Goal: Answer question/provide support

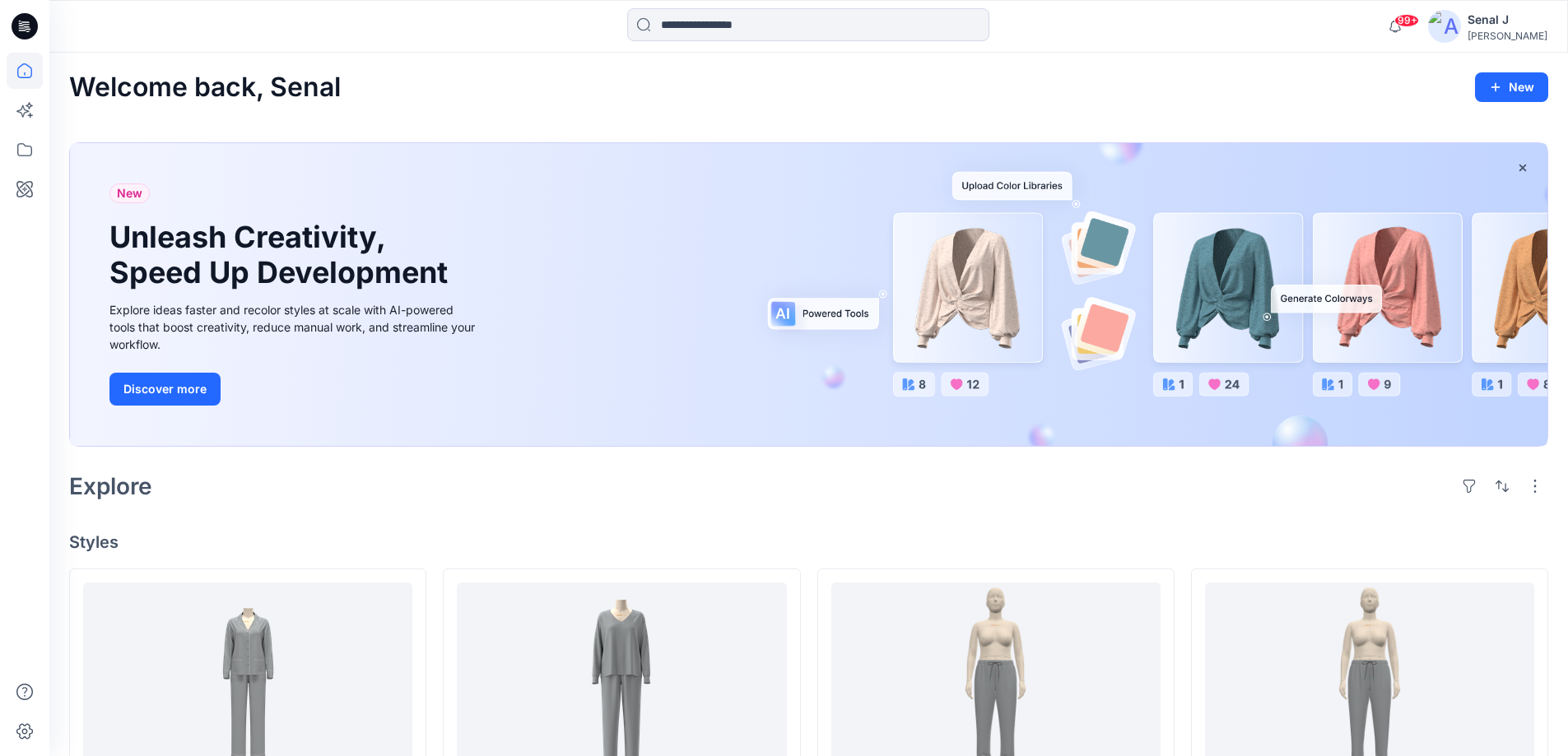
scroll to position [658, 0]
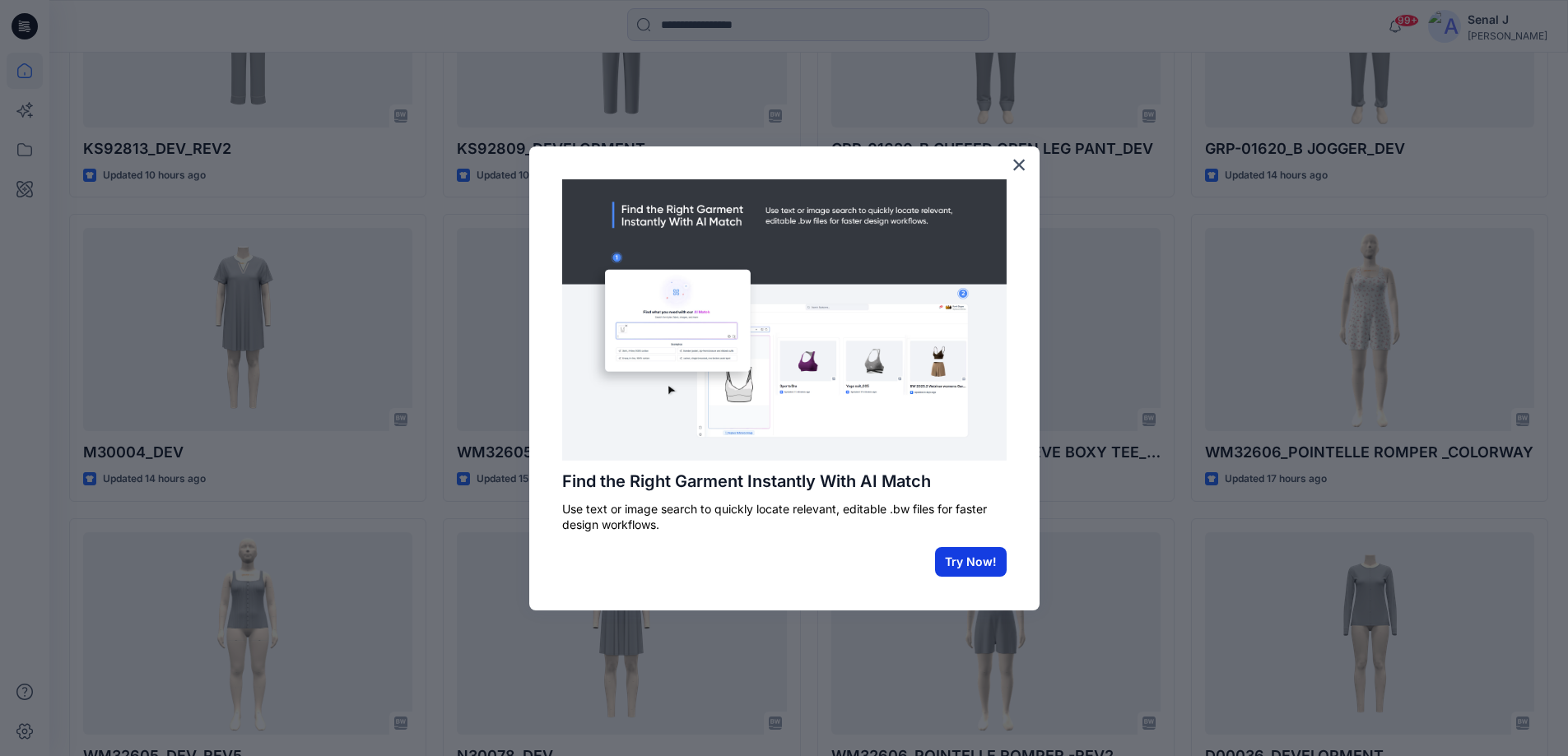
click at [974, 561] on button "Try Now!" at bounding box center [971, 561] width 71 height 29
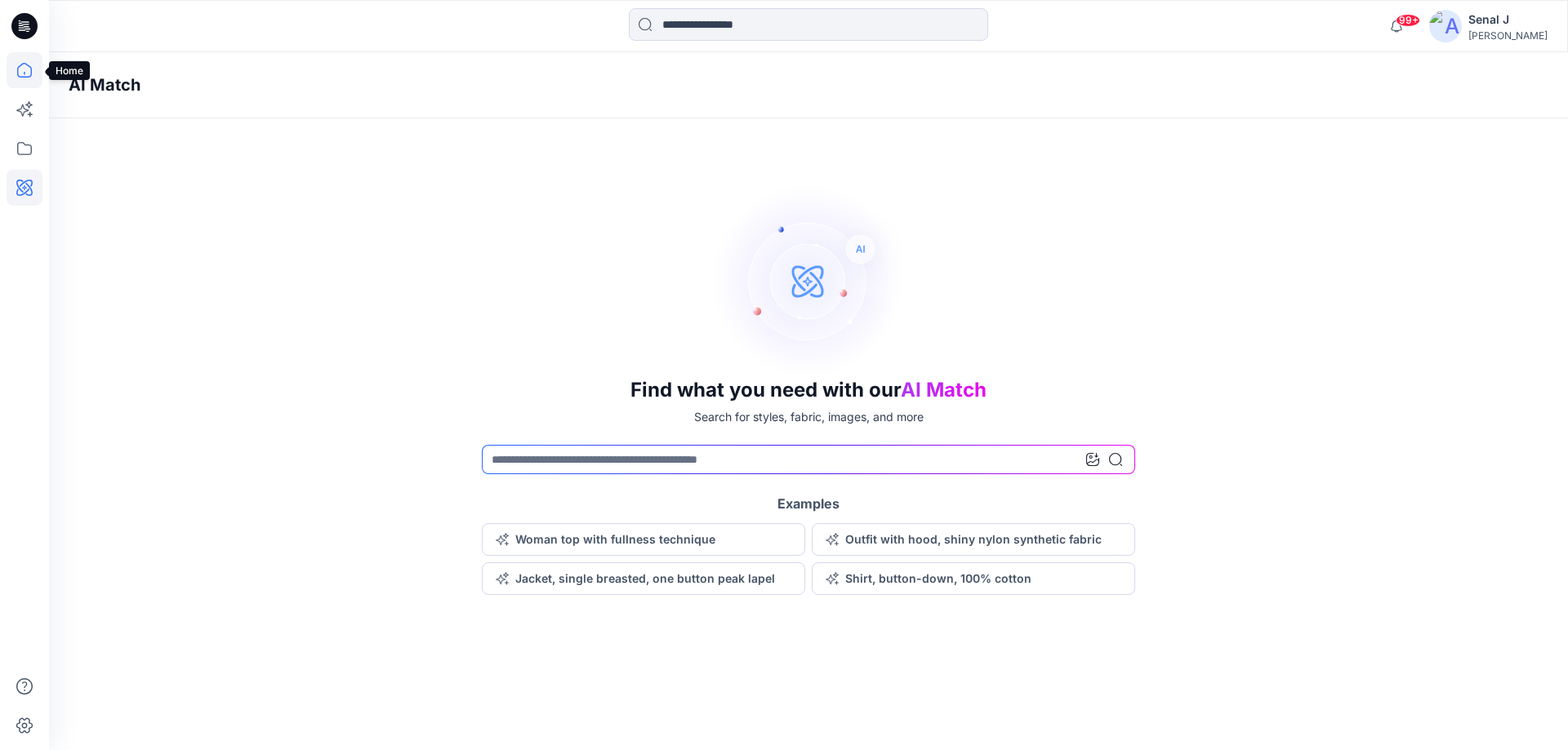
click at [26, 77] on icon at bounding box center [24, 70] width 15 height 15
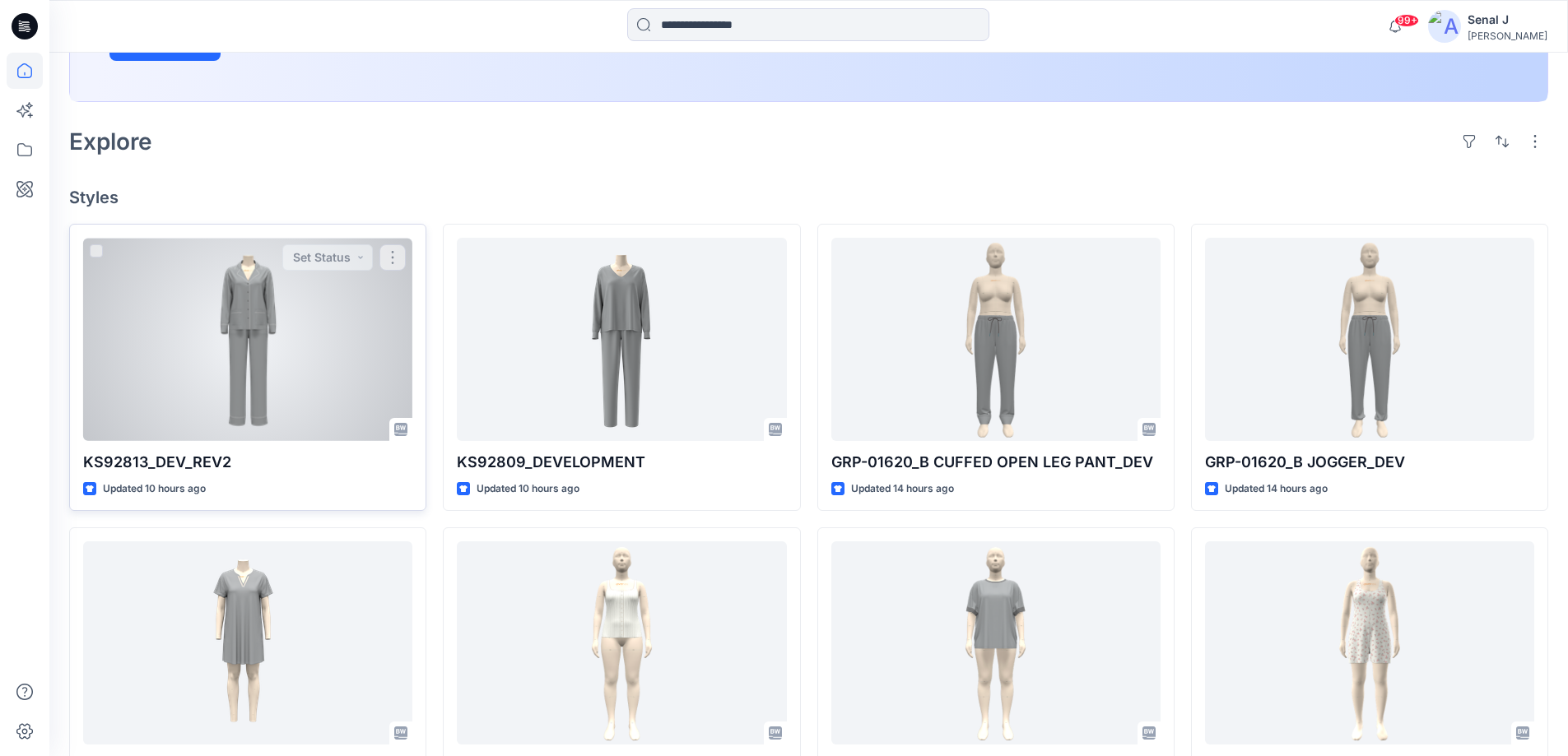
scroll to position [549, 0]
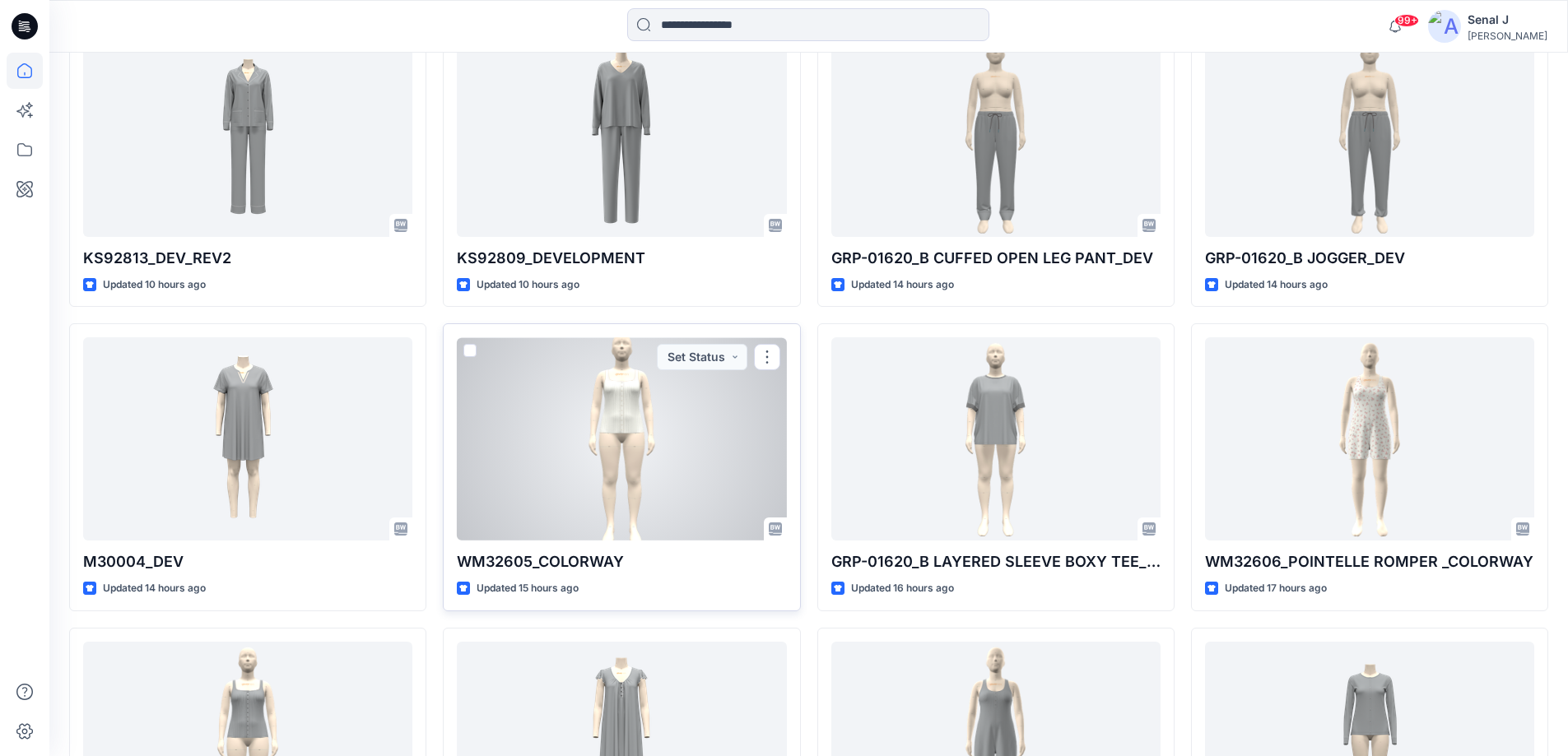
click at [634, 460] on div at bounding box center [621, 438] width 329 height 204
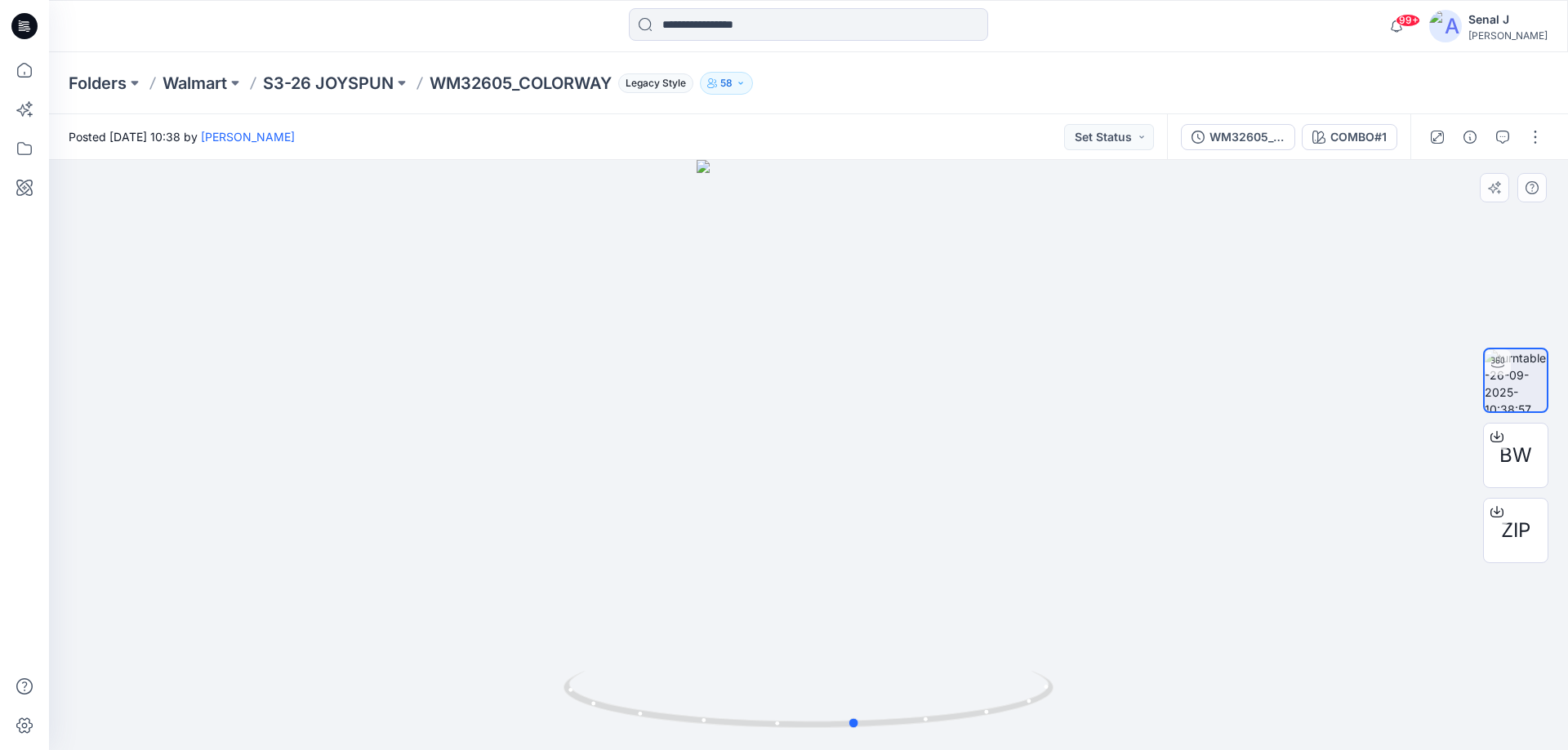
drag, startPoint x: 970, startPoint y: 726, endPoint x: 752, endPoint y: 590, distance: 256.9
click at [1045, 686] on icon at bounding box center [810, 701] width 494 height 61
click at [19, 76] on icon at bounding box center [24, 70] width 36 height 36
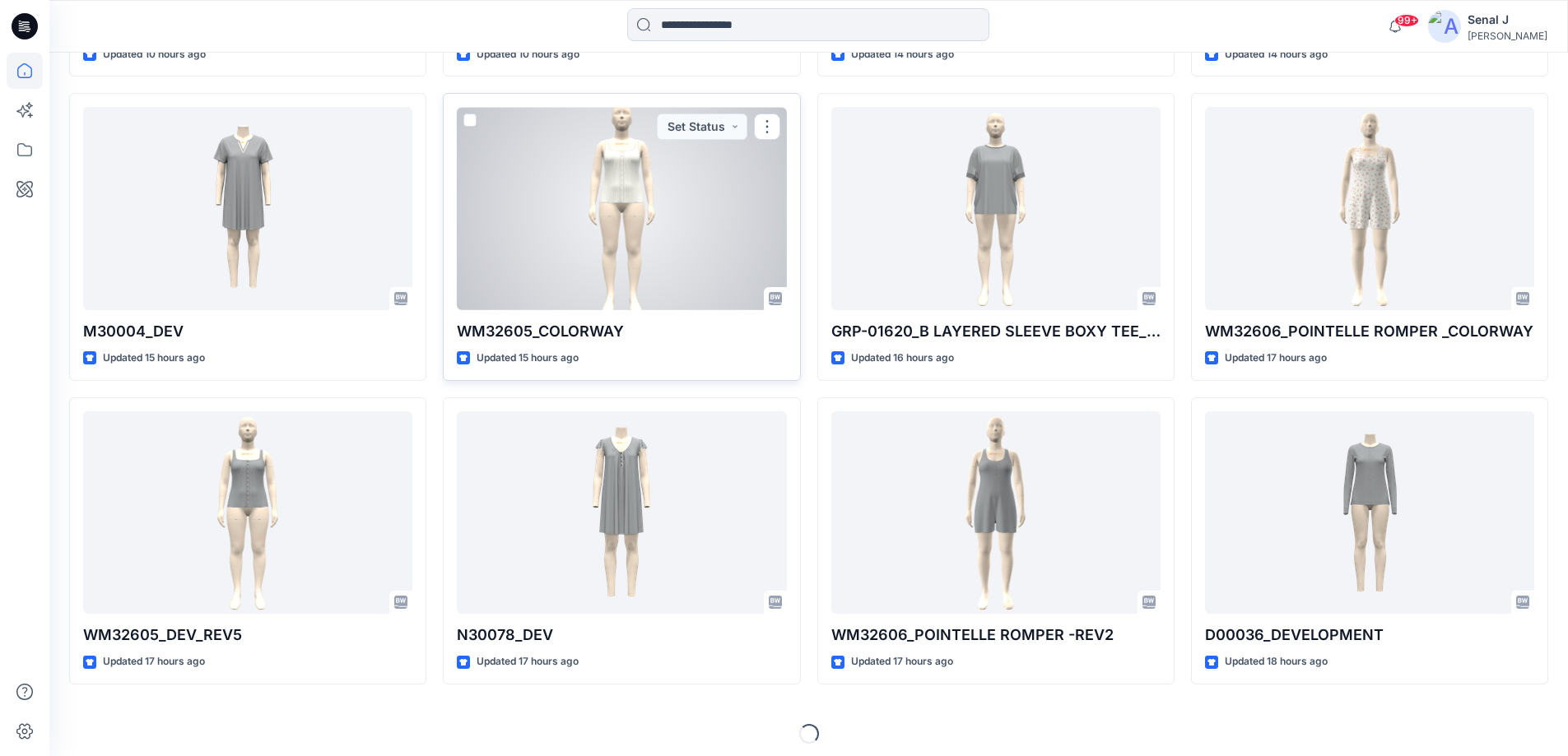
scroll to position [786, 0]
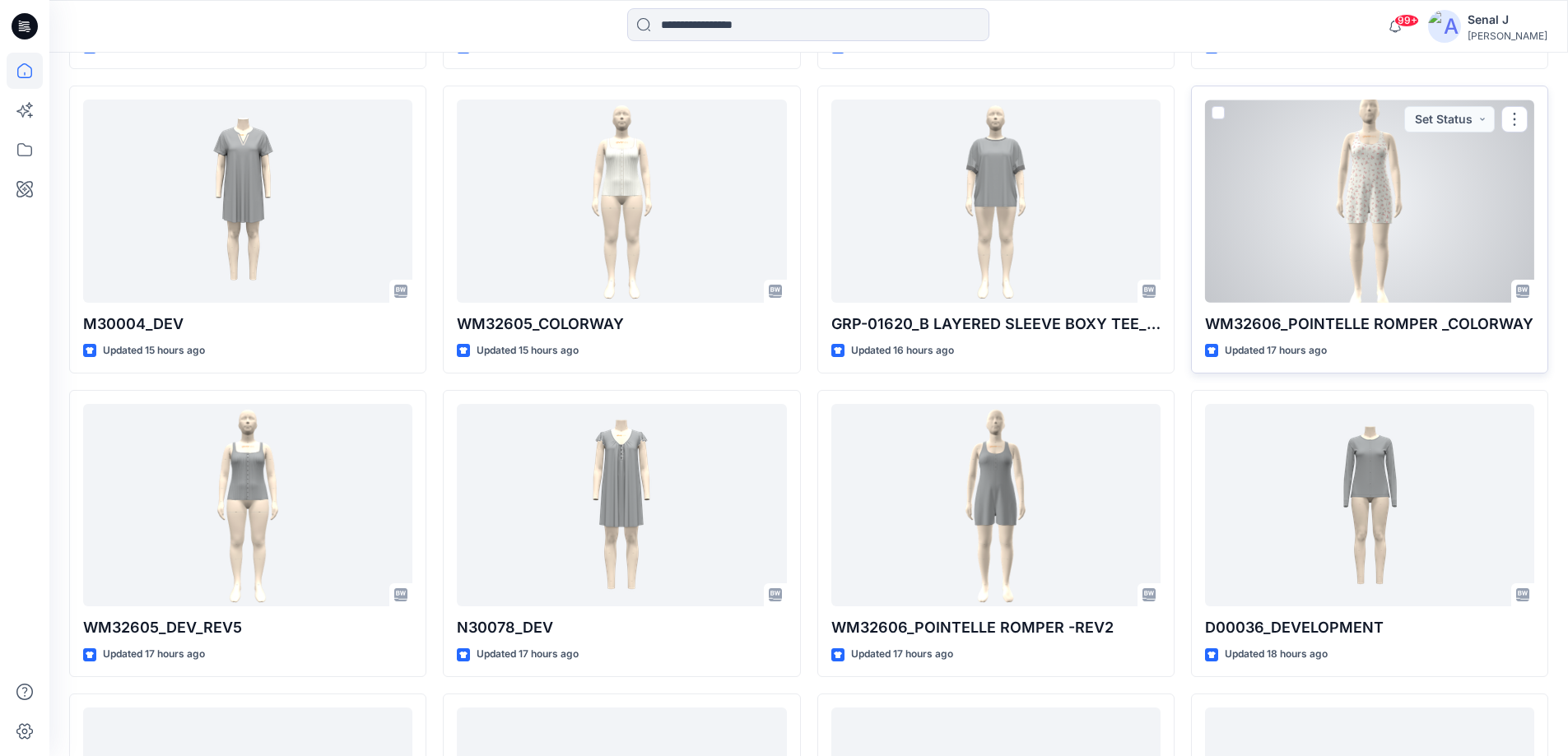
click at [1357, 223] on div at bounding box center [1370, 201] width 329 height 204
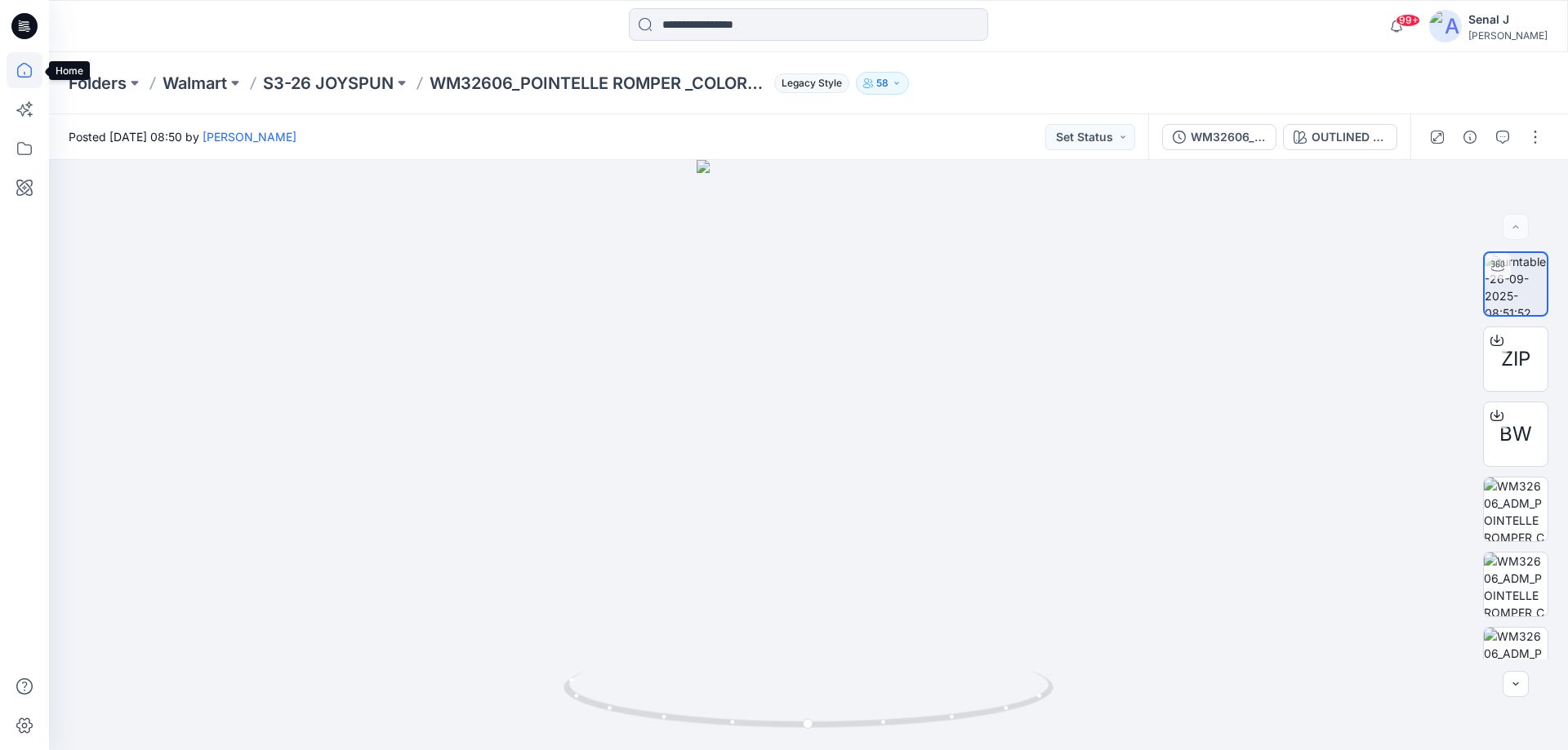
click at [19, 68] on icon at bounding box center [24, 70] width 36 height 36
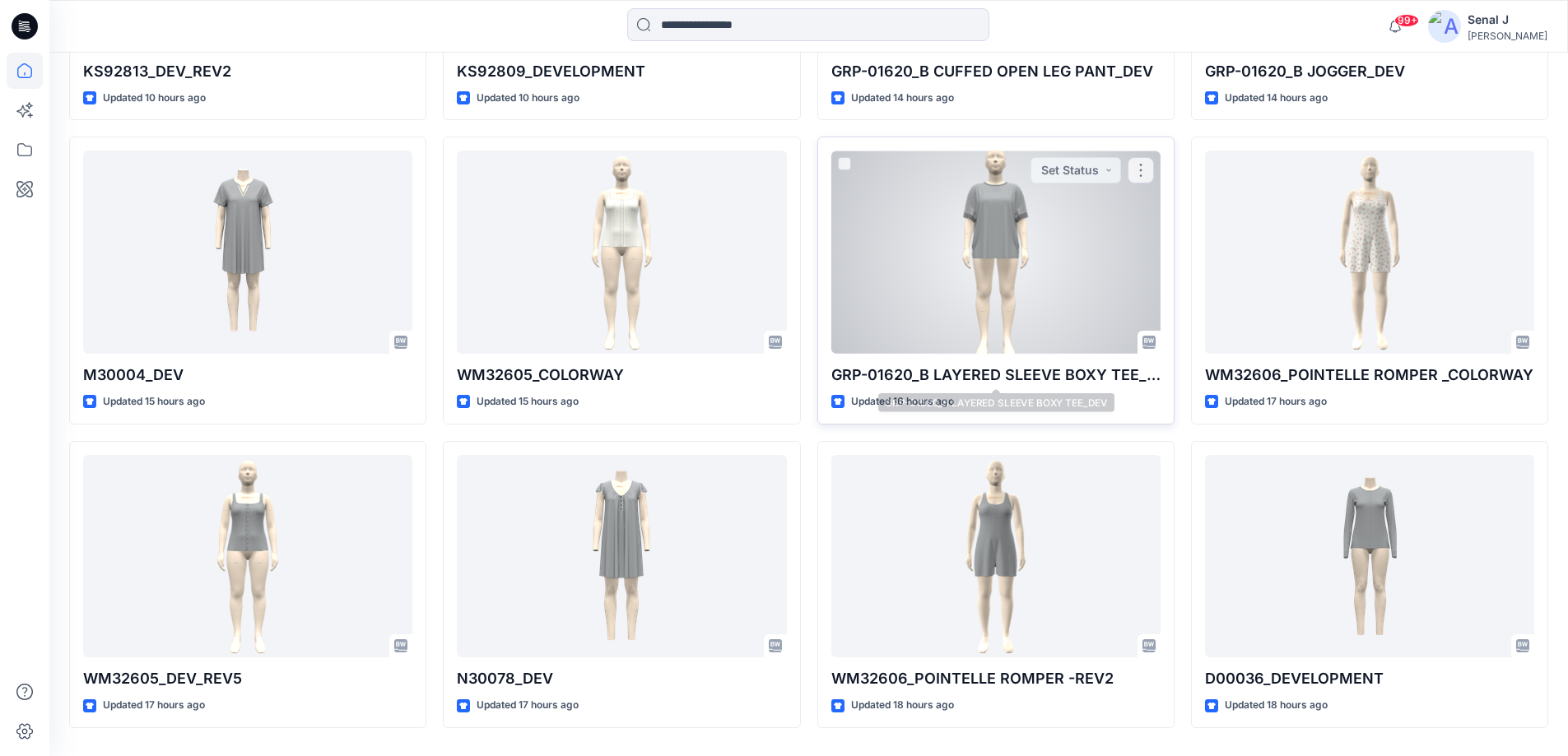
scroll to position [768, 0]
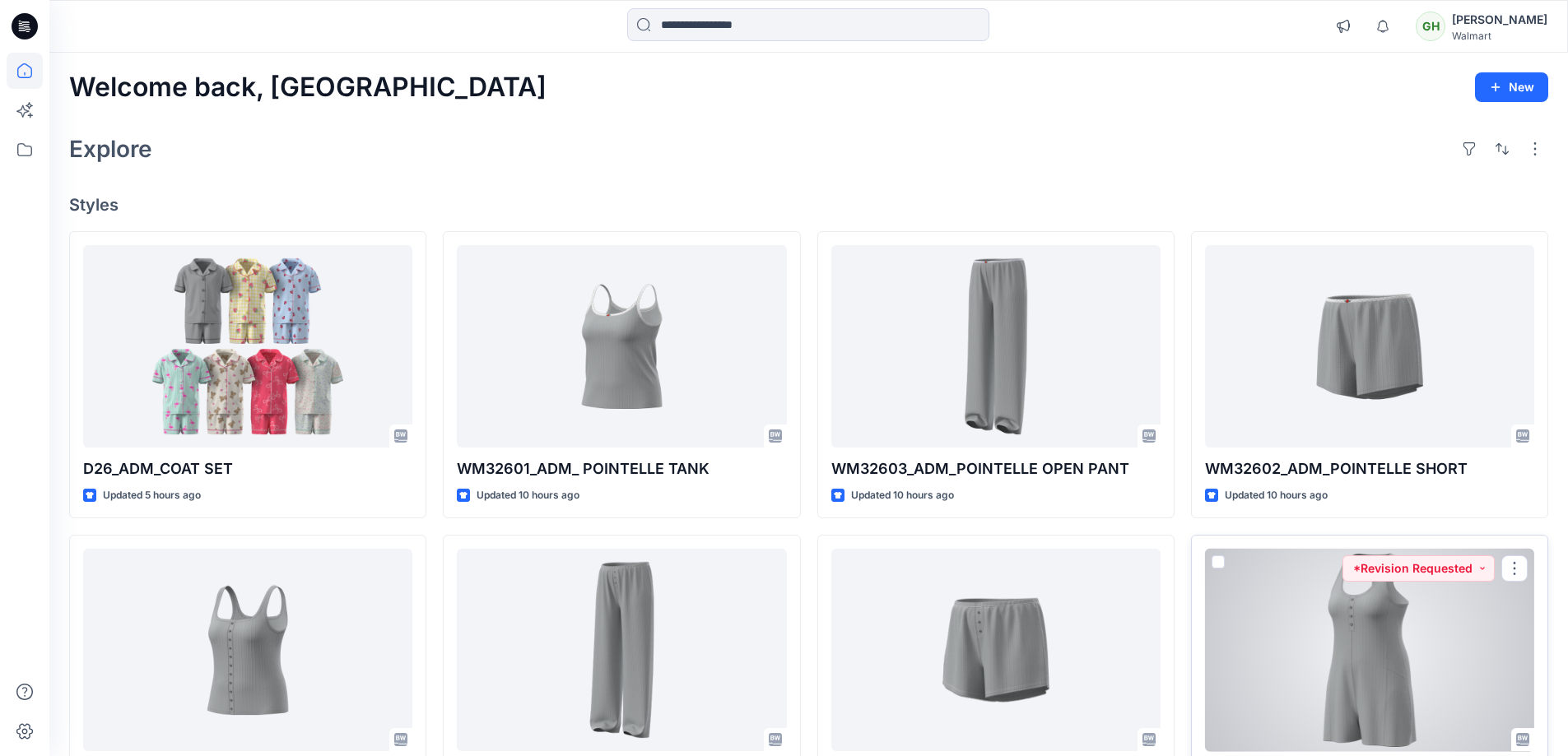
click at [1358, 643] on div at bounding box center [1370, 650] width 329 height 204
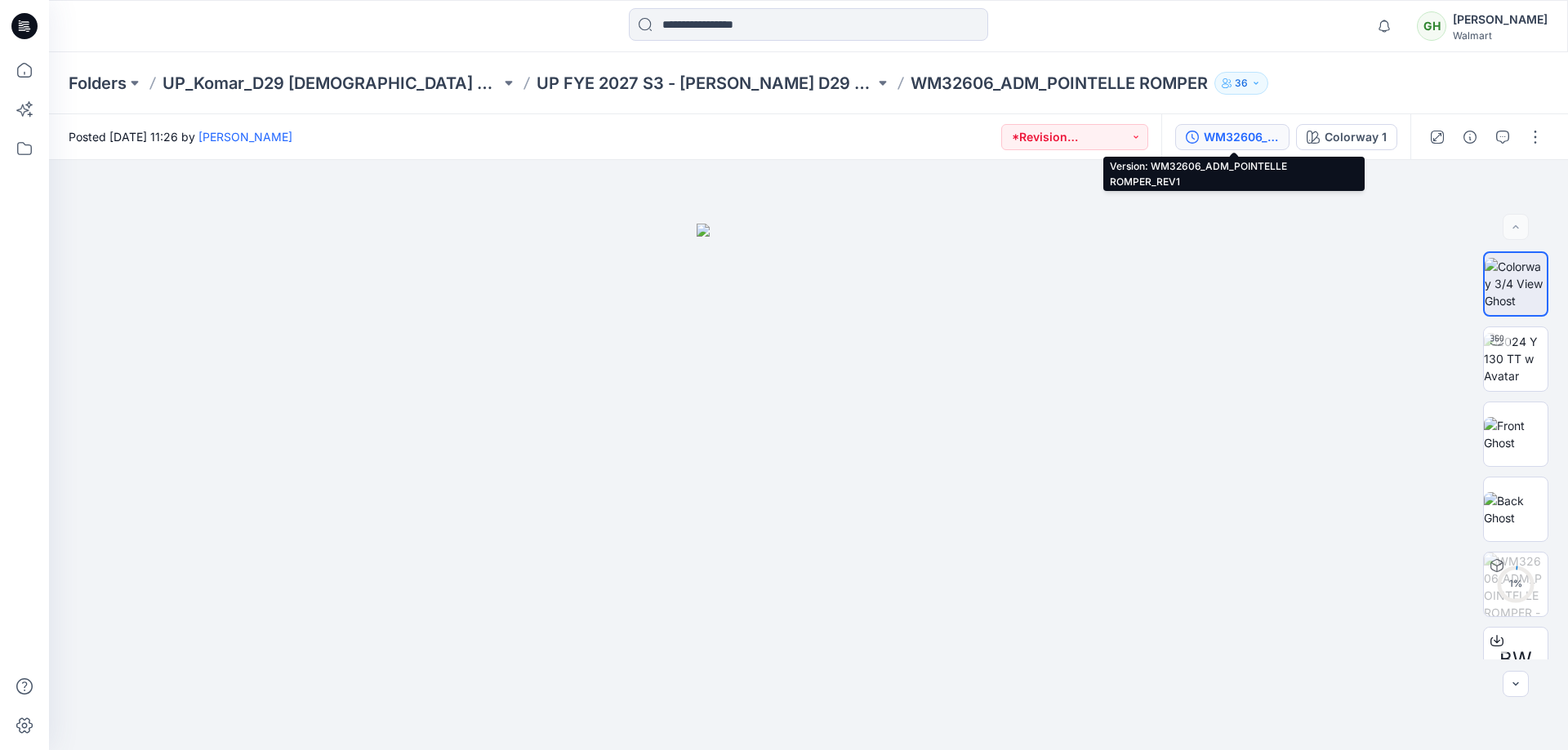
click at [1235, 139] on div "WM32606_ADM_POINTELLE ROMPER_REV1" at bounding box center [1241, 137] width 75 height 18
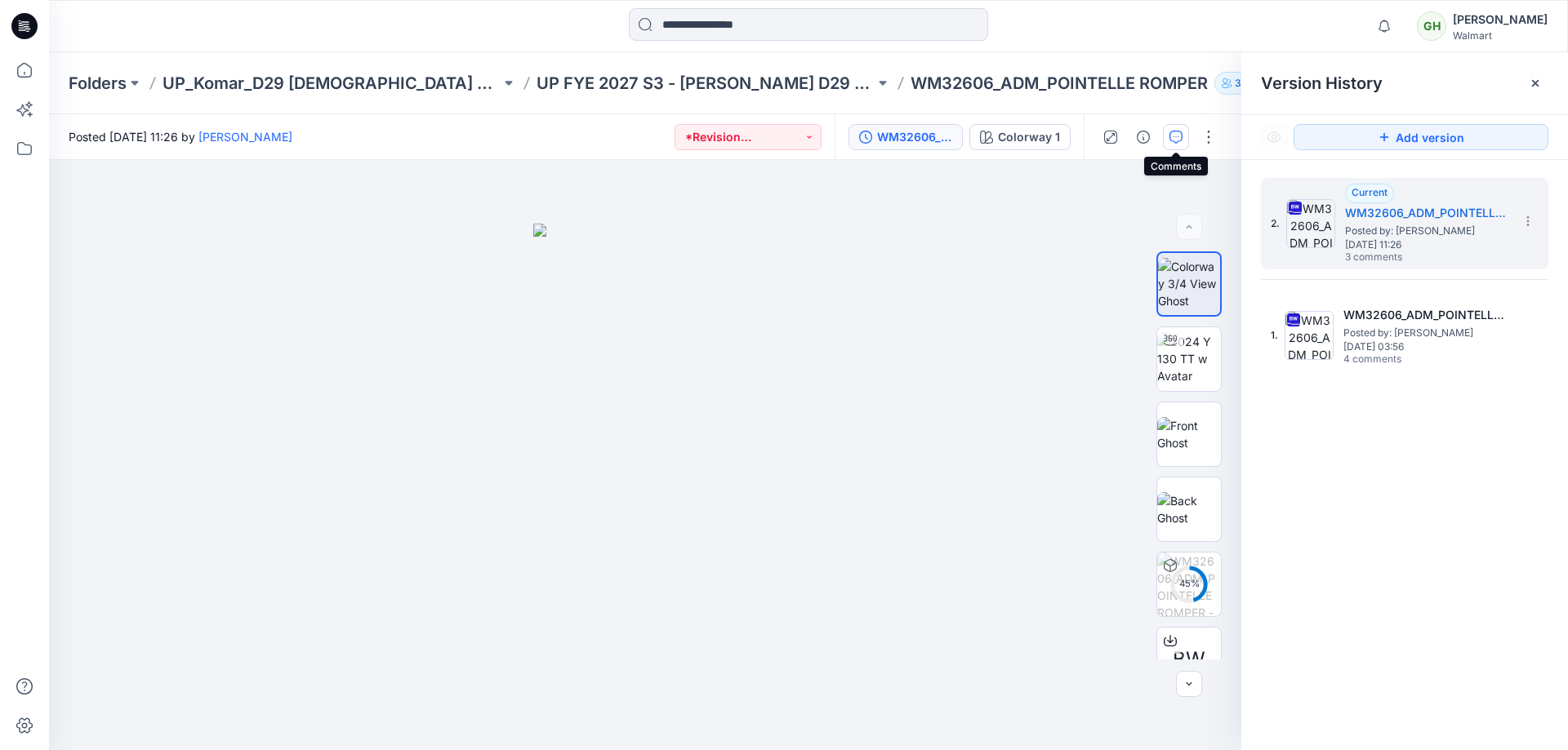
click at [1172, 134] on icon "button" at bounding box center [1176, 137] width 13 height 13
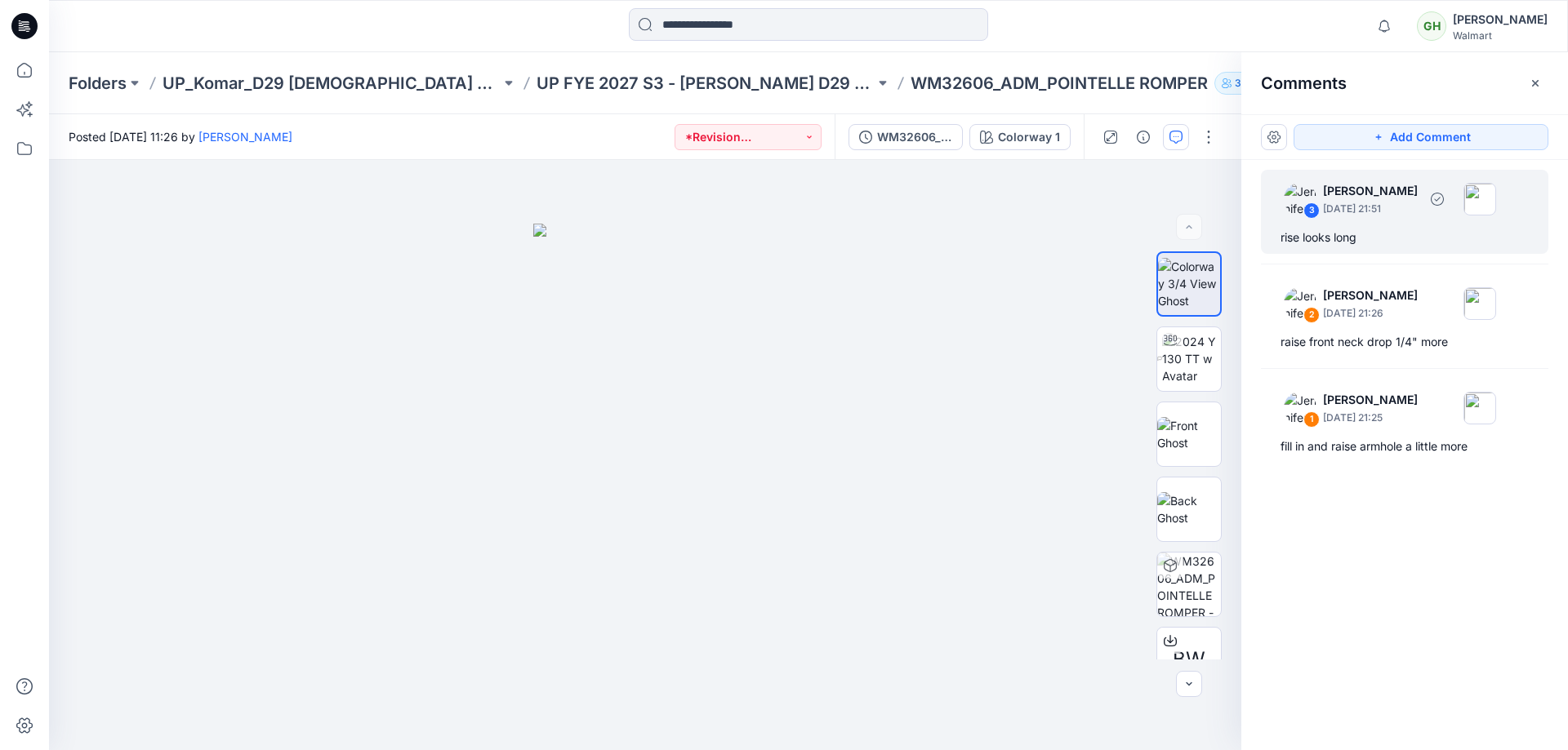
click at [1400, 229] on div "rise looks long" at bounding box center [1405, 237] width 248 height 19
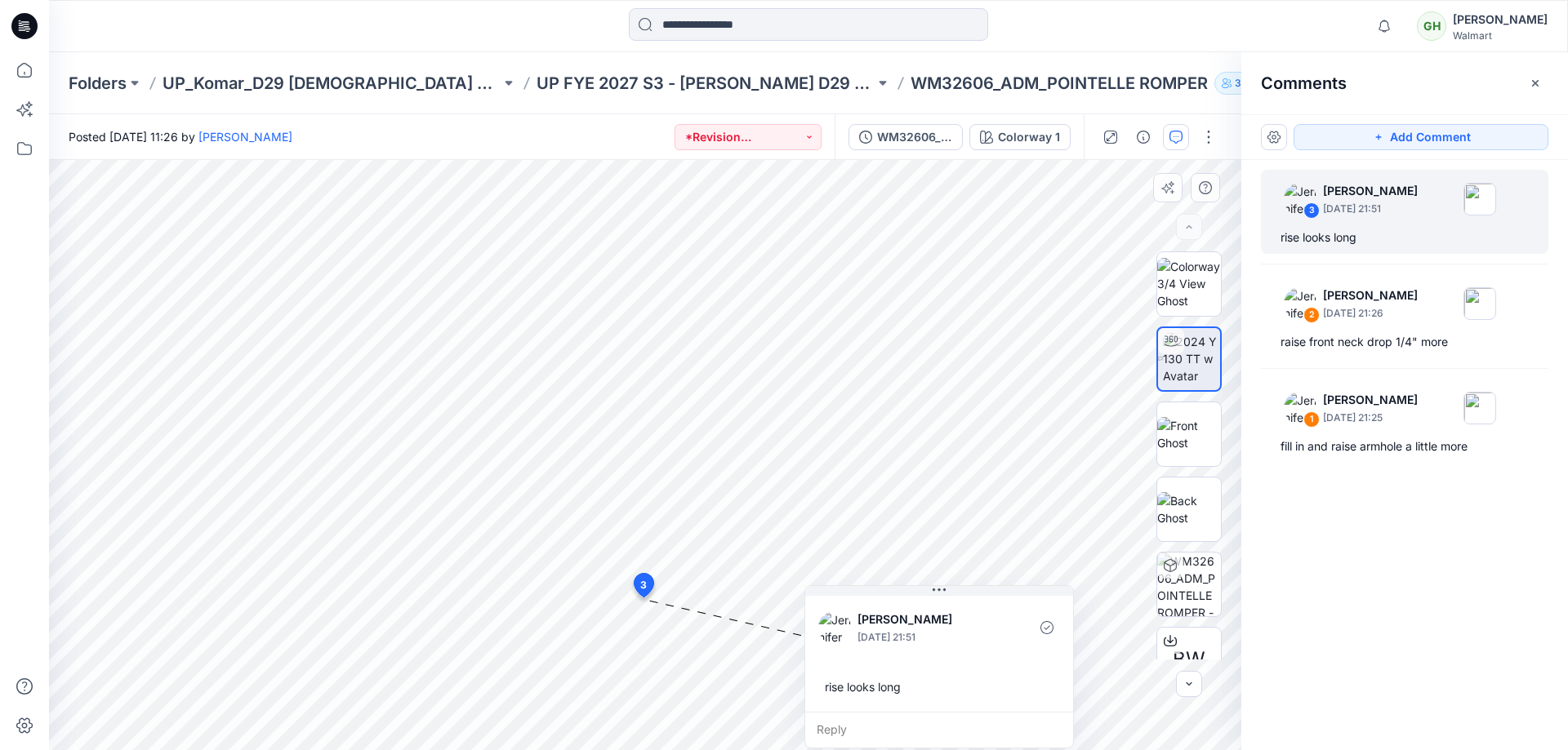
drag, startPoint x: 742, startPoint y: 617, endPoint x: 928, endPoint y: 640, distance: 187.4
click at [928, 640] on div "Jennifer Yerkes September 26, 2025 21:51 rise looks long" at bounding box center [939, 652] width 268 height 119
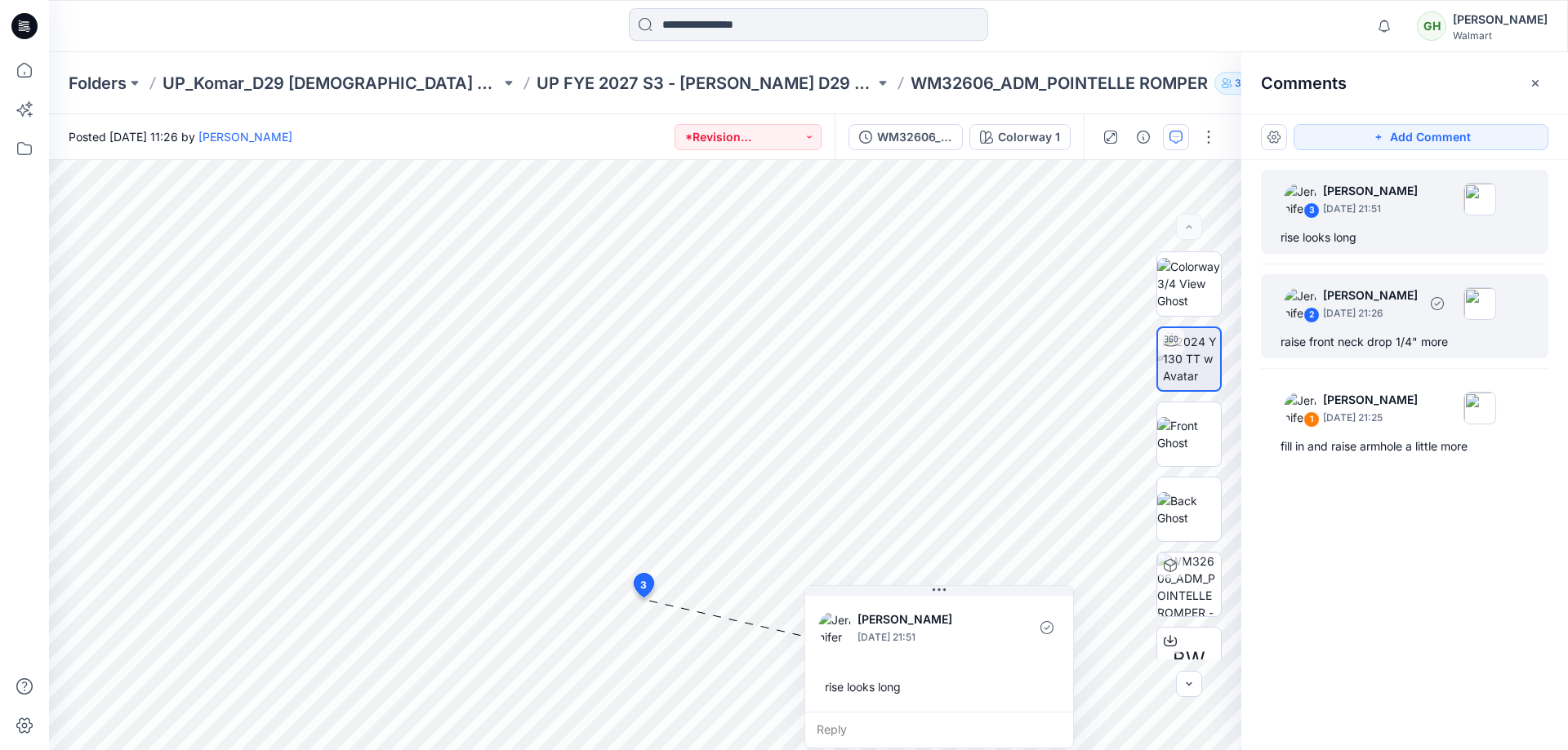
click at [1401, 327] on div "2 Jennifer Yerkes September 26, 2025 21:26 raise front neck drop 1/4" more" at bounding box center [1405, 316] width 288 height 84
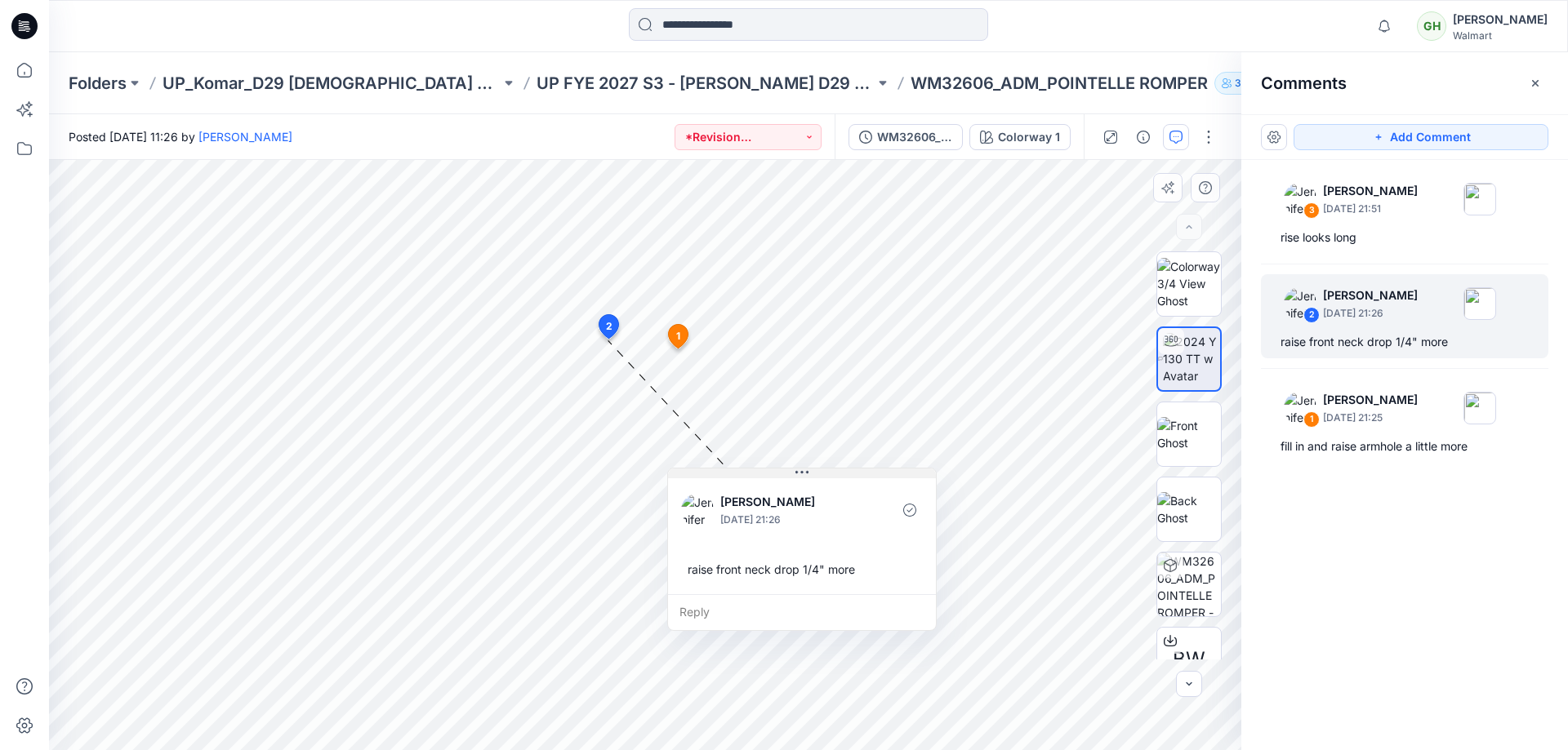
drag, startPoint x: 704, startPoint y: 355, endPoint x: 788, endPoint y: 475, distance: 146.5
click at [788, 475] on button at bounding box center [802, 473] width 268 height 10
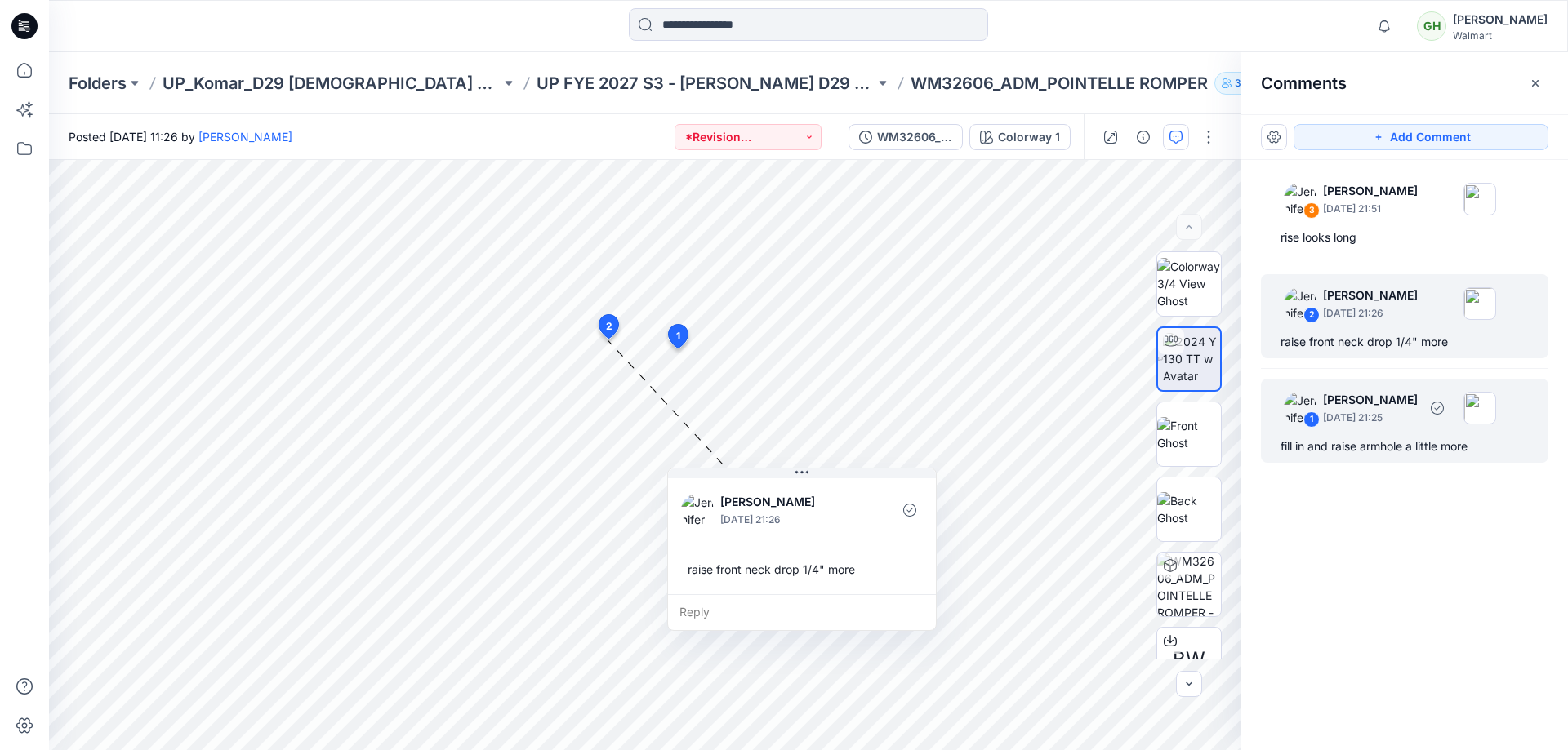
click at [1391, 420] on p "September 26, 2025 21:25" at bounding box center [1370, 417] width 94 height 17
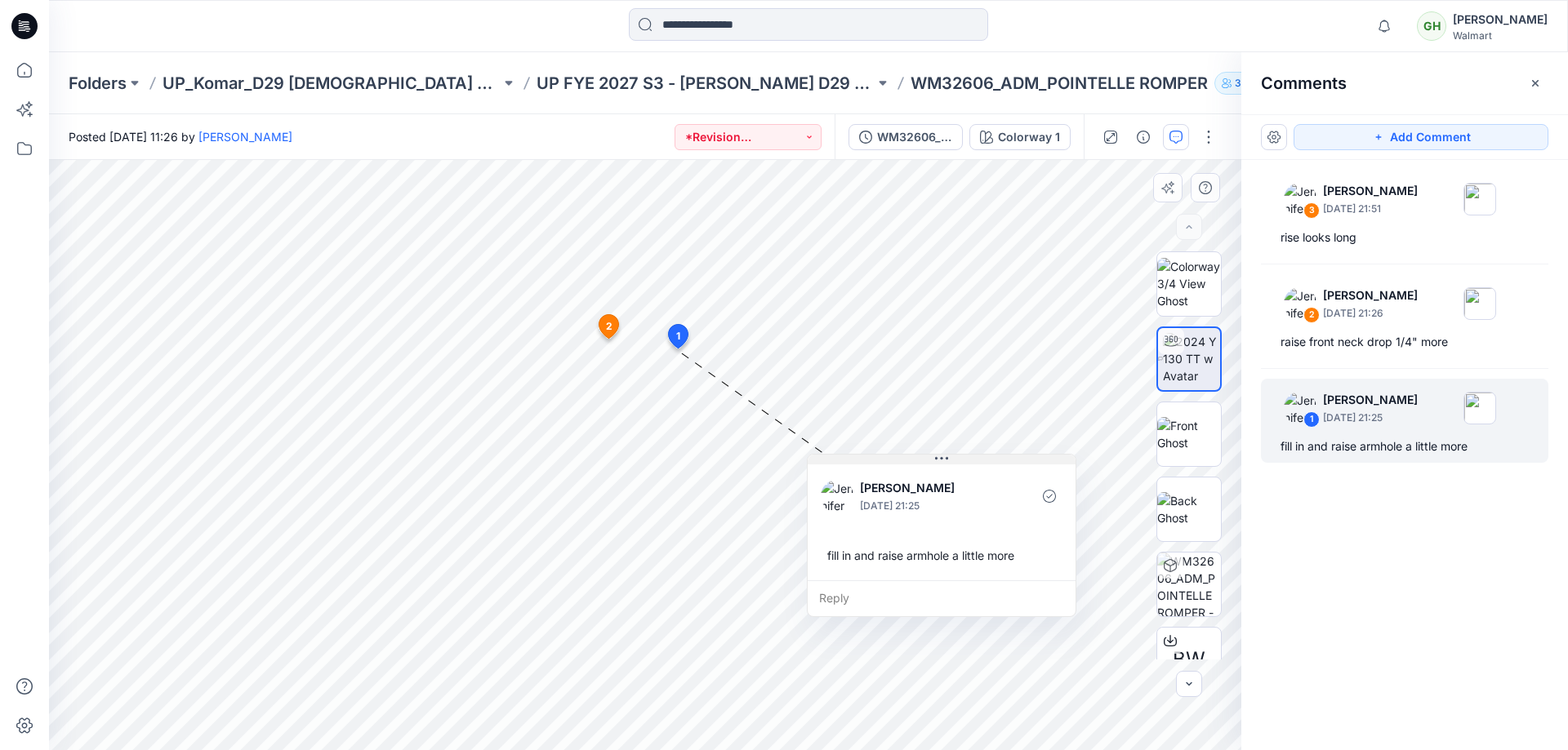
drag, startPoint x: 764, startPoint y: 360, endPoint x: 918, endPoint y: 457, distance: 182.0
click at [918, 457] on button at bounding box center [941, 459] width 268 height 10
click at [26, 73] on icon at bounding box center [24, 70] width 36 height 36
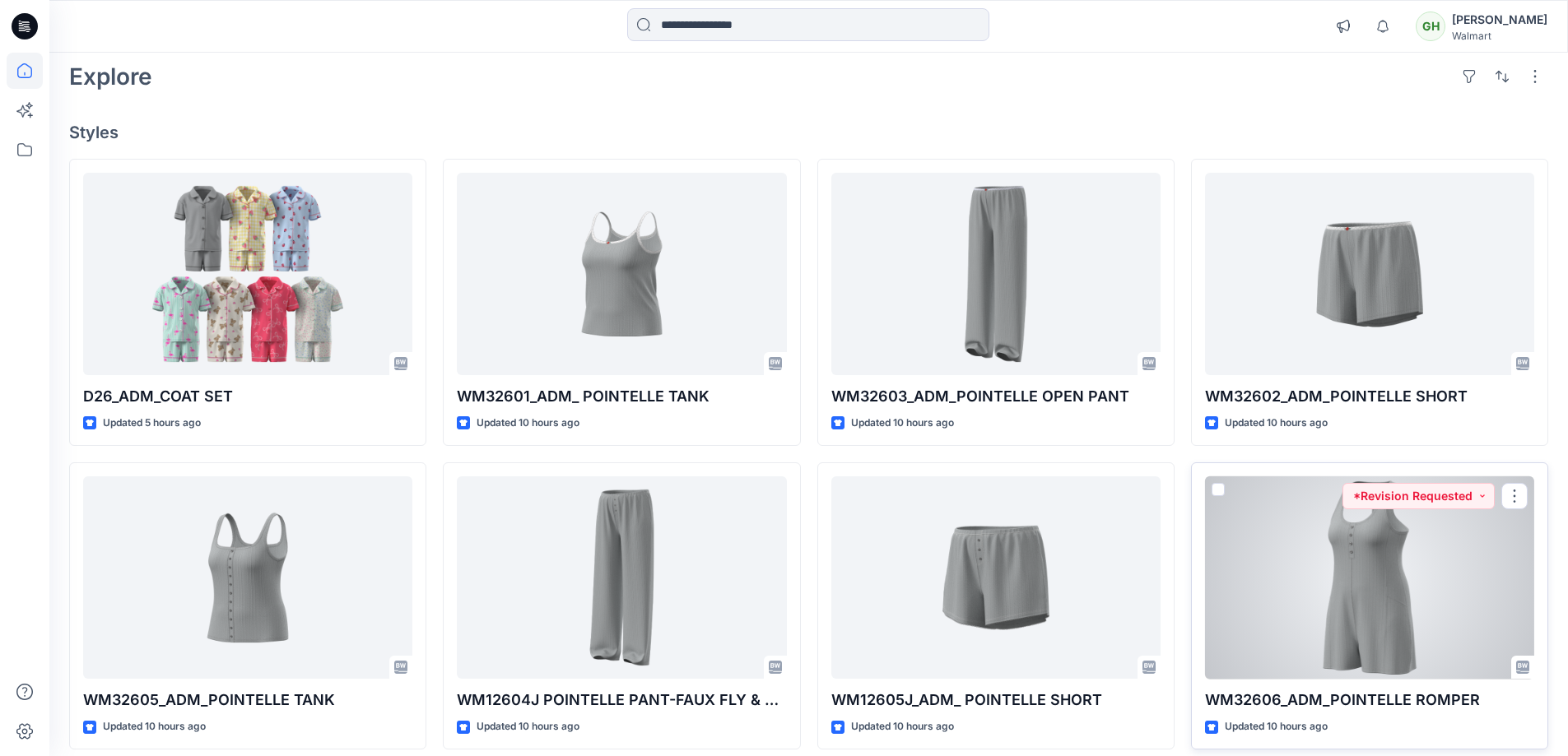
scroll to position [109, 0]
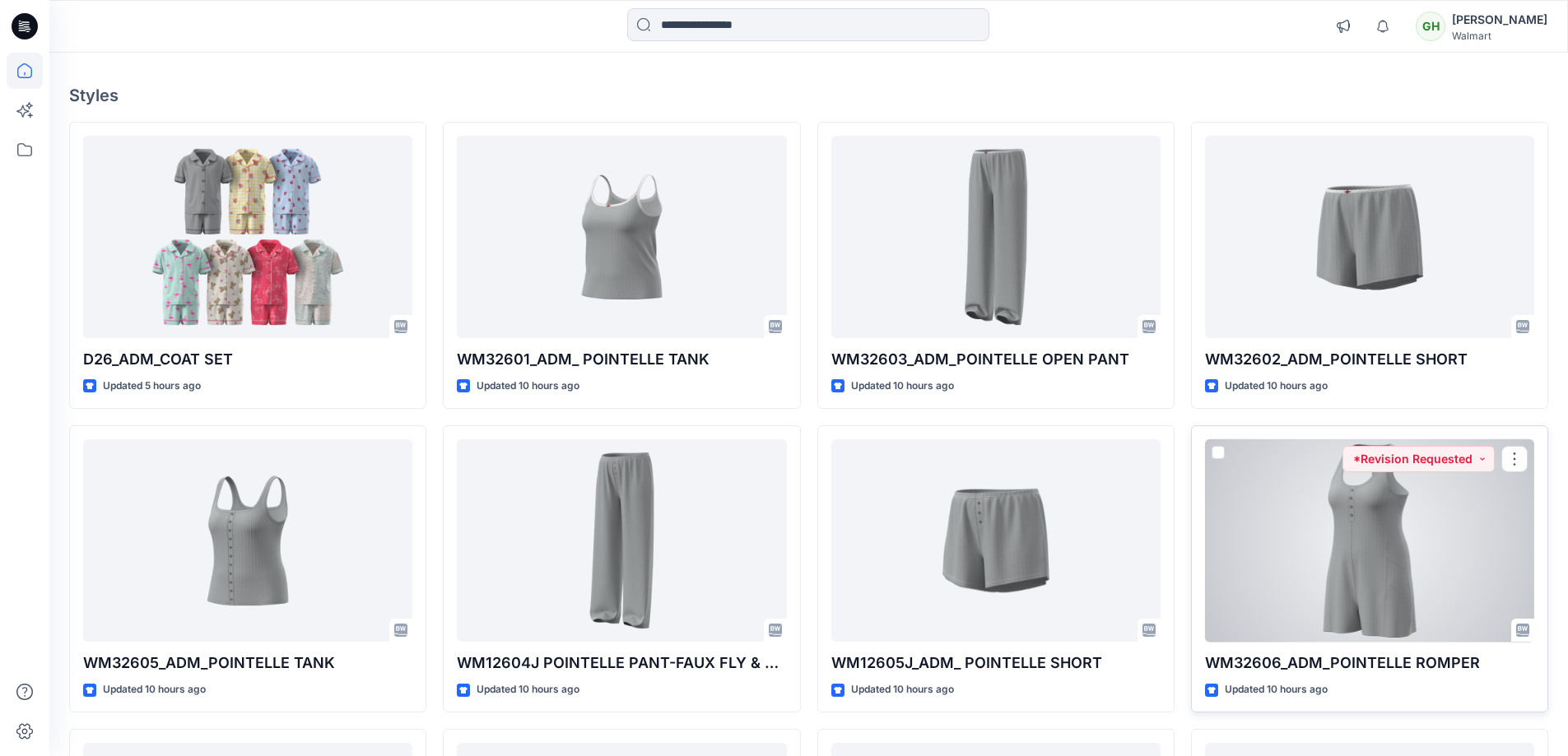
click at [1391, 557] on div at bounding box center [1370, 541] width 329 height 204
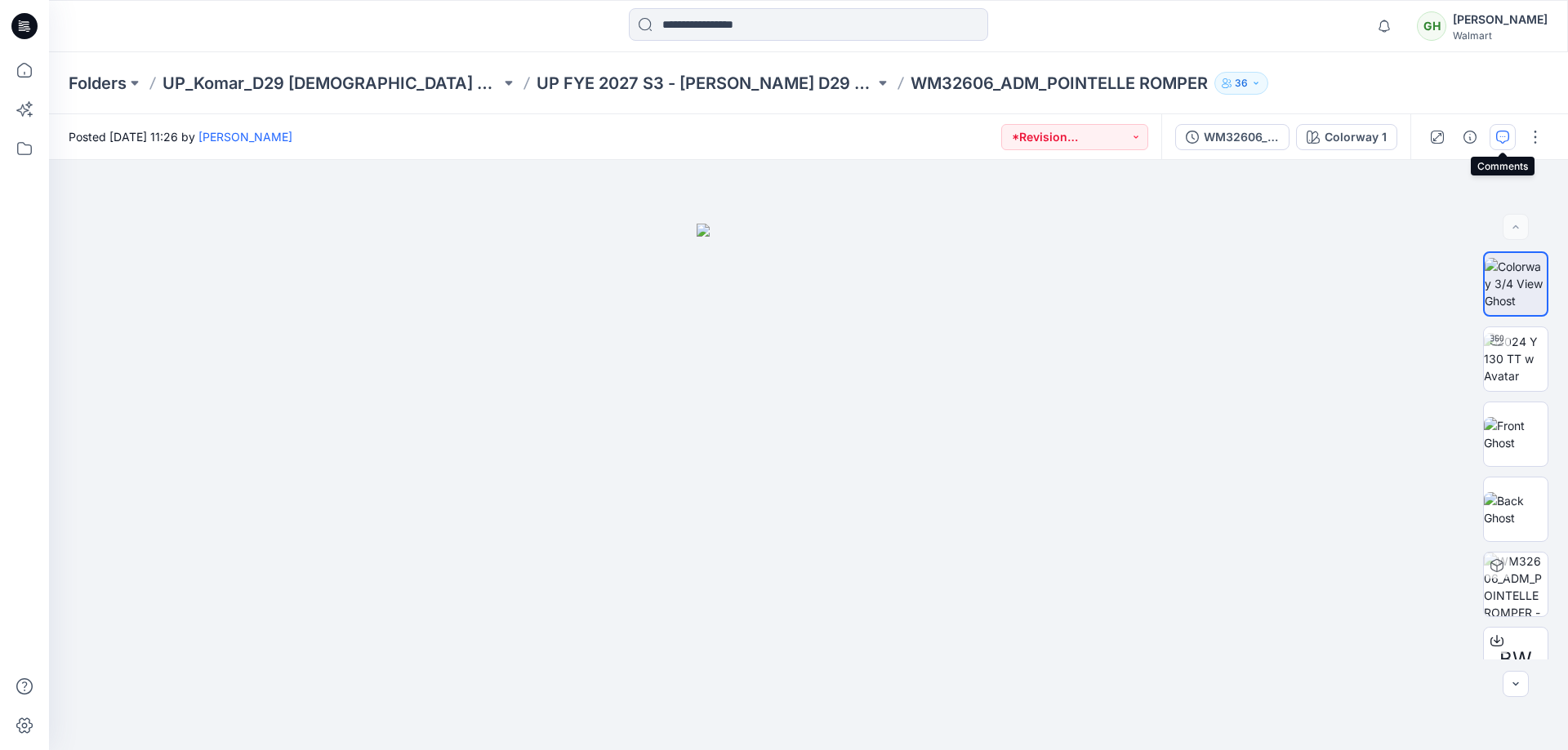
click at [1500, 139] on icon "button" at bounding box center [1503, 137] width 13 height 13
